Goal: Information Seeking & Learning: Learn about a topic

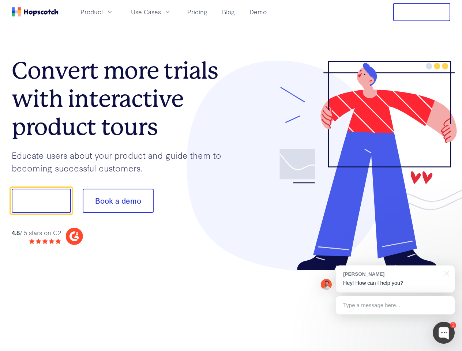
click at [231, 176] on div at bounding box center [341, 166] width 220 height 210
click at [103, 12] on span "Product" at bounding box center [92, 11] width 23 height 9
click at [161, 12] on span "Use Cases" at bounding box center [146, 11] width 30 height 9
click at [422, 12] on button "Free Trial" at bounding box center [421, 12] width 57 height 18
click at [41, 201] on button "Show me!" at bounding box center [41, 201] width 59 height 24
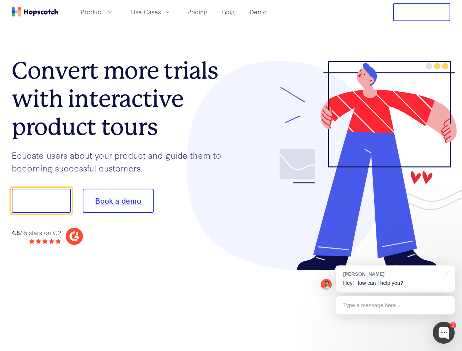
click at [118, 201] on button "Book a demo" at bounding box center [118, 201] width 71 height 24
click at [444, 333] on div at bounding box center [444, 333] width 22 height 22
click at [395, 279] on div "[PERSON_NAME] Hey! How can I help you?" at bounding box center [395, 279] width 119 height 27
click at [446, 273] on div at bounding box center [386, 200] width 137 height 244
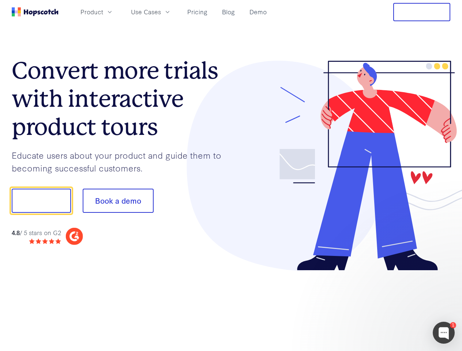
click at [395, 306] on div at bounding box center [386, 200] width 137 height 244
